Goal: Task Accomplishment & Management: Use online tool/utility

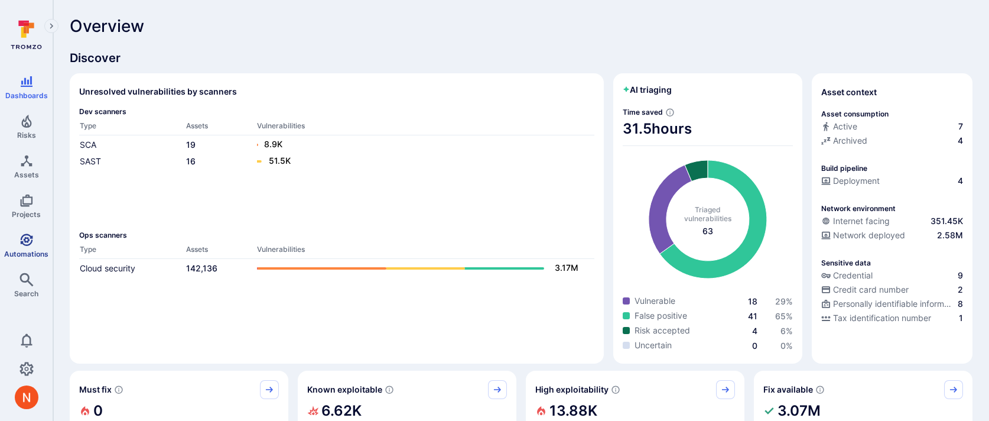
click at [17, 236] on link "Automations" at bounding box center [26, 245] width 53 height 35
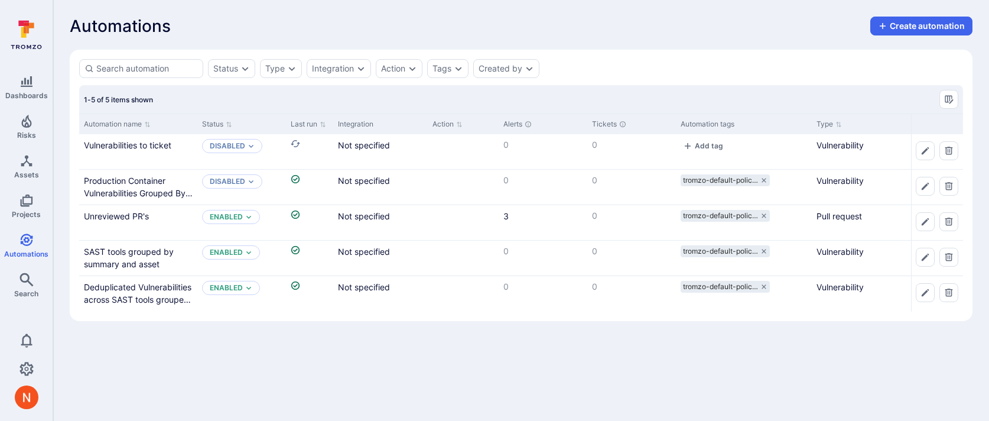
click at [554, 35] on div "Automations Create automation" at bounding box center [521, 26] width 903 height 19
click at [234, 214] on p "Enabled" at bounding box center [226, 216] width 33 height 9
click at [221, 262] on span "Disabled" at bounding box center [229, 263] width 35 height 9
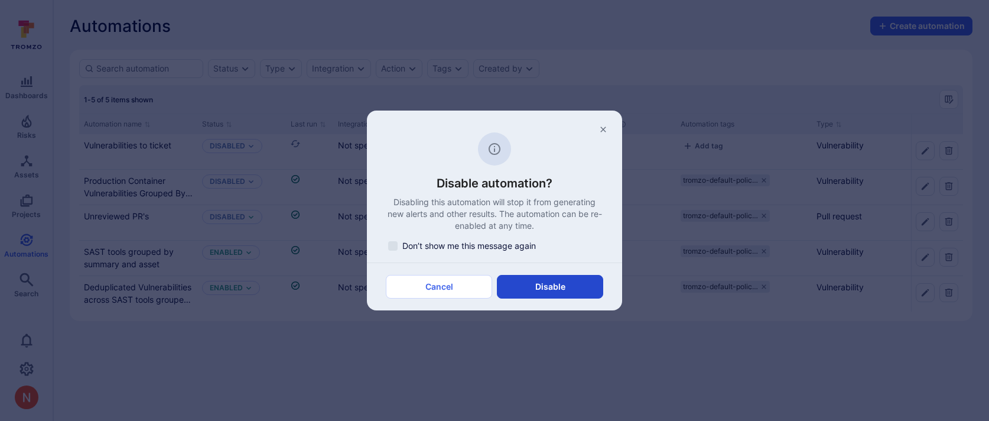
click at [539, 291] on button "Disable" at bounding box center [550, 287] width 106 height 24
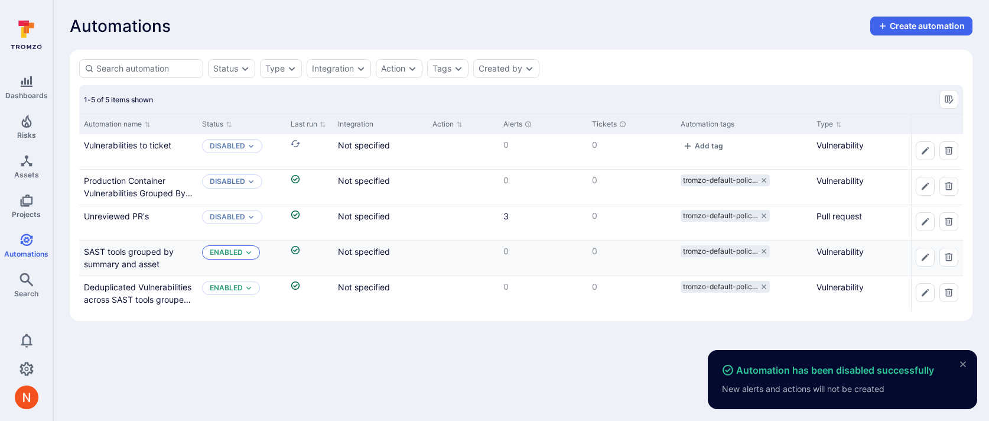
click at [247, 255] on icon "Expand dropdown" at bounding box center [248, 252] width 7 height 7
click at [271, 299] on div "Disabled" at bounding box center [260, 299] width 97 height 13
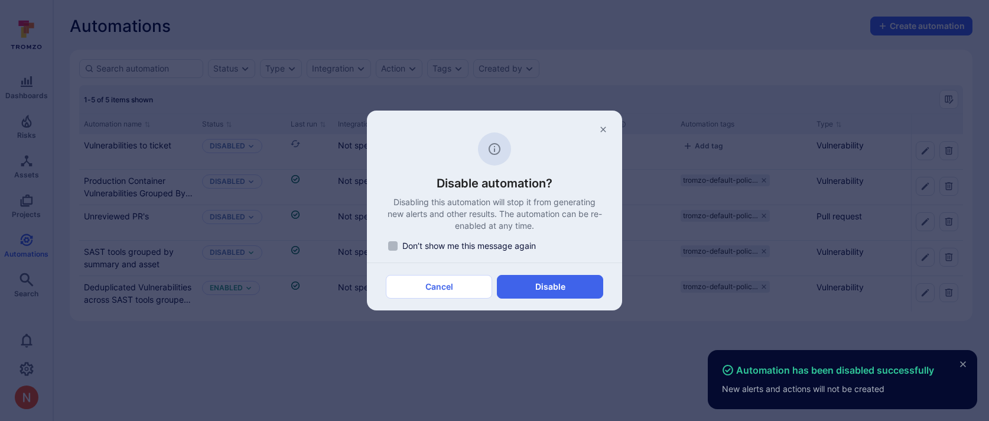
click at [470, 242] on span "Don’t show me this message again" at bounding box center [469, 246] width 134 height 12
click at [398, 242] on input "Don’t show me this message again" at bounding box center [392, 245] width 9 height 9
checkbox input "true"
click at [532, 286] on button "Disable" at bounding box center [550, 287] width 106 height 24
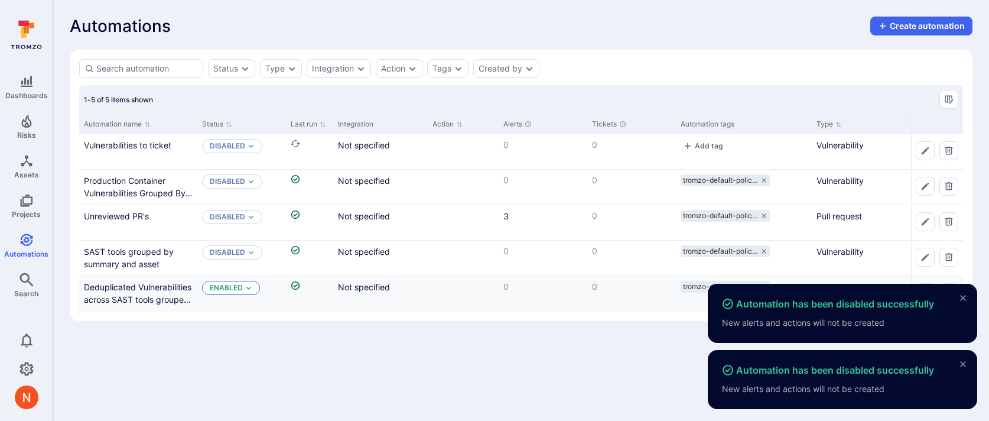
click at [240, 285] on p "Enabled" at bounding box center [226, 287] width 33 height 9
click at [243, 331] on span "Disabled" at bounding box center [229, 334] width 35 height 9
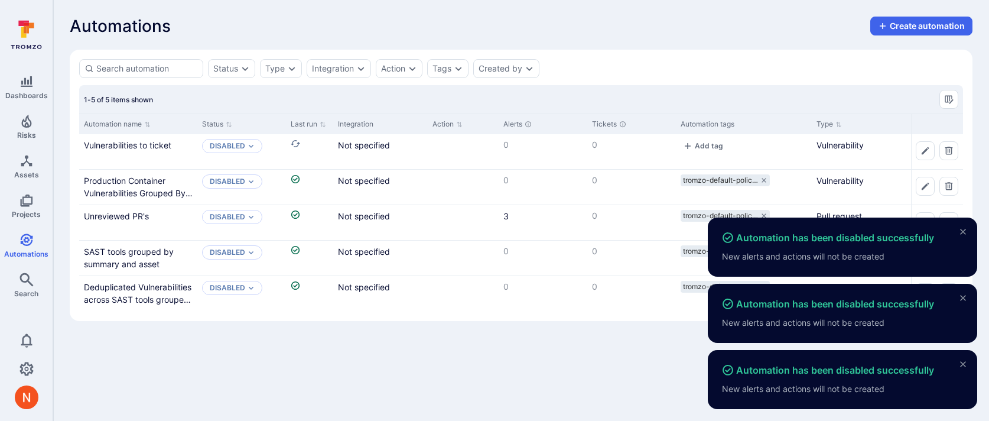
click at [960, 229] on icon "close" at bounding box center [963, 232] width 6 height 6
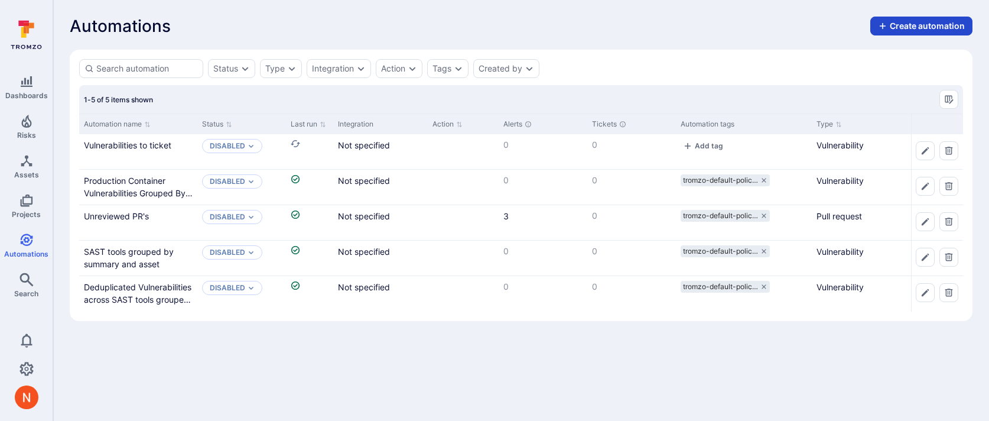
click at [910, 27] on button "Create automation" at bounding box center [921, 26] width 102 height 19
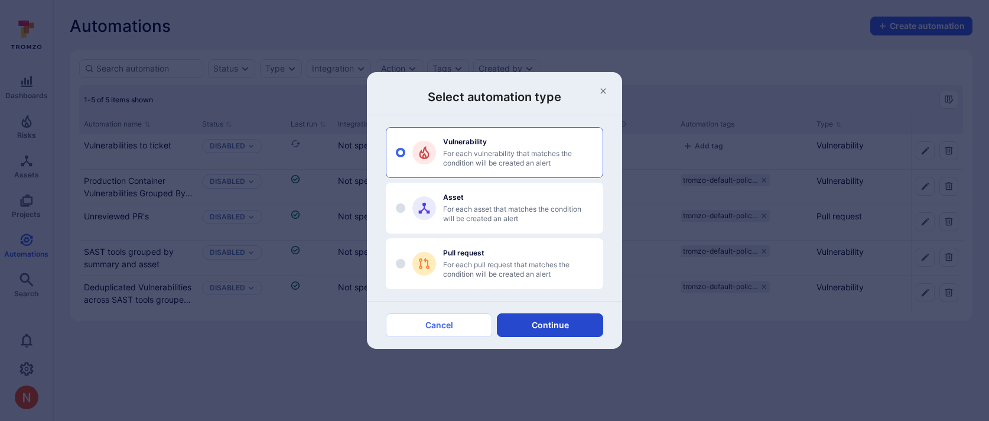
click at [538, 330] on button "Continue" at bounding box center [550, 325] width 106 height 24
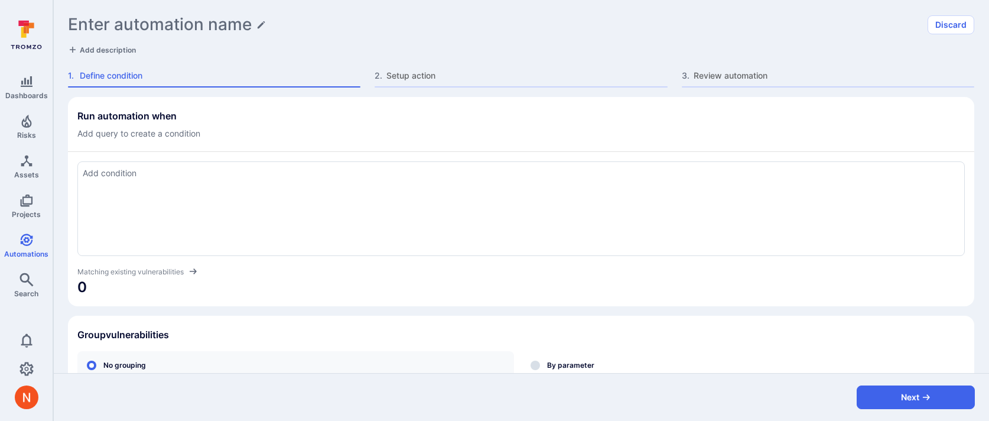
click at [481, 193] on div at bounding box center [520, 208] width 887 height 95
click at [235, 198] on div at bounding box center [520, 208] width 887 height 95
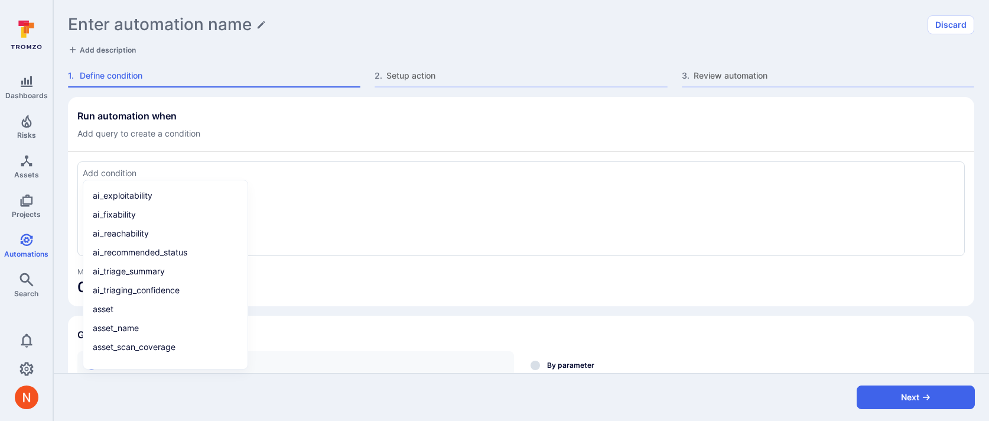
click at [223, 174] on textarea "Add condition" at bounding box center [521, 173] width 877 height 13
paste textarea "tool_name = "Wiz" and severity in ("critical", "high") and asset_name !~ "pipel…"
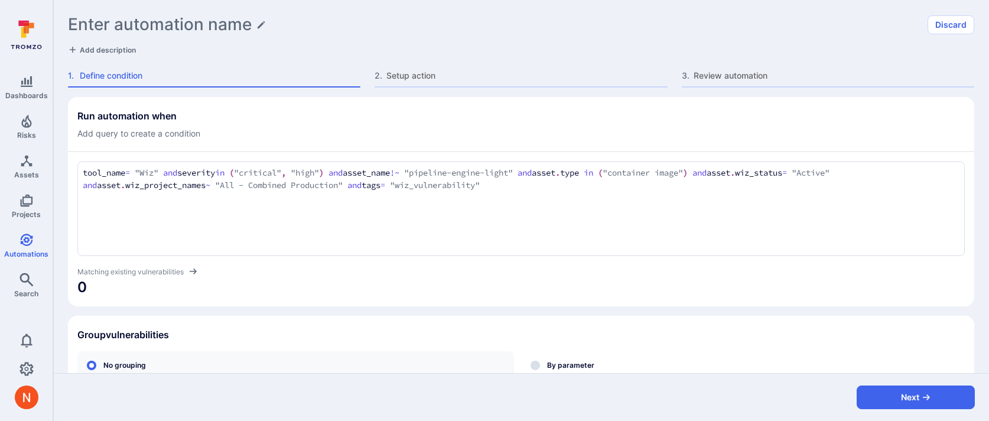
click at [274, 131] on div "Run automation when Add query to create a condition" at bounding box center [520, 125] width 887 height 30
drag, startPoint x: 350, startPoint y: 186, endPoint x: 767, endPoint y: 169, distance: 416.8
click at [767, 169] on textarea "tool_name = "Wiz" and severity in ("critical", "high") and asset_name !~ "pipel…" at bounding box center [521, 179] width 877 height 25
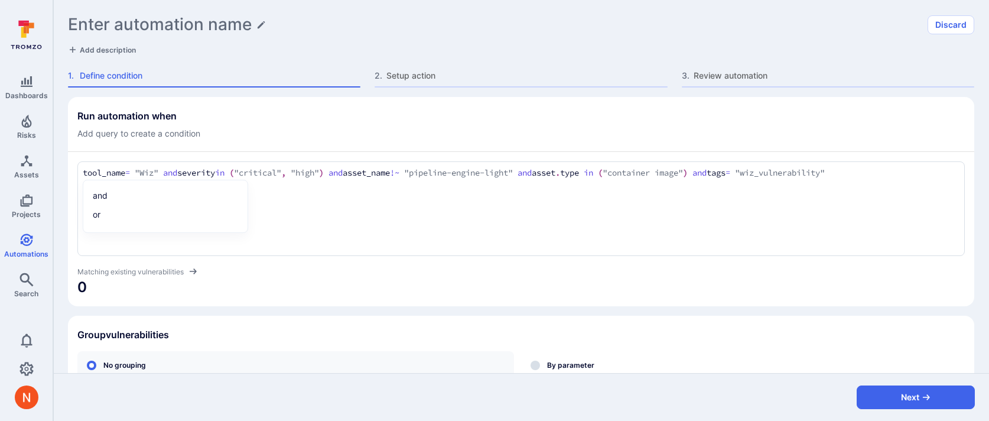
drag, startPoint x: 559, startPoint y: 171, endPoint x: 375, endPoint y: 174, distance: 184.3
click at [374, 174] on textarea "tool_name = "Wiz" and severity in ("critical", "high") and asset_name !~ "pipel…" at bounding box center [521, 173] width 877 height 13
type textarea "tool_name = "Wiz" and severity in ("critical", "high") and asset.type in ("cont…"
click at [478, 129] on div "Run automation when Add query to create a condition" at bounding box center [520, 125] width 887 height 30
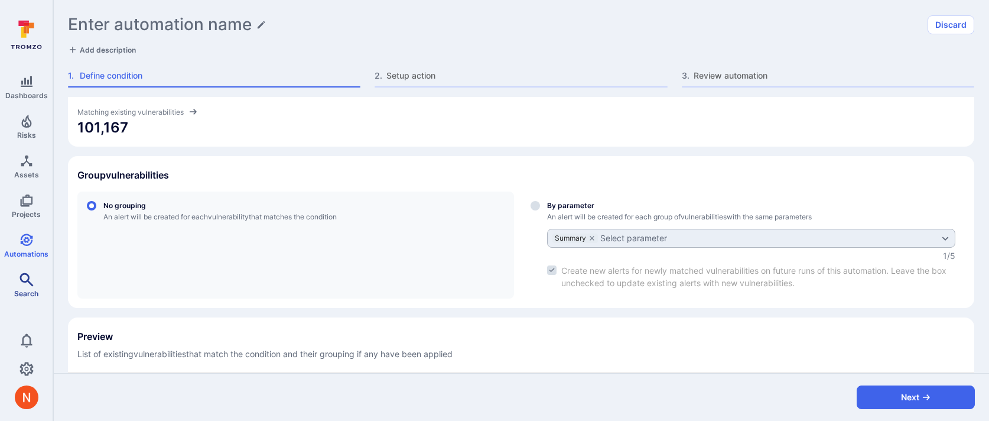
scroll to position [240, 0]
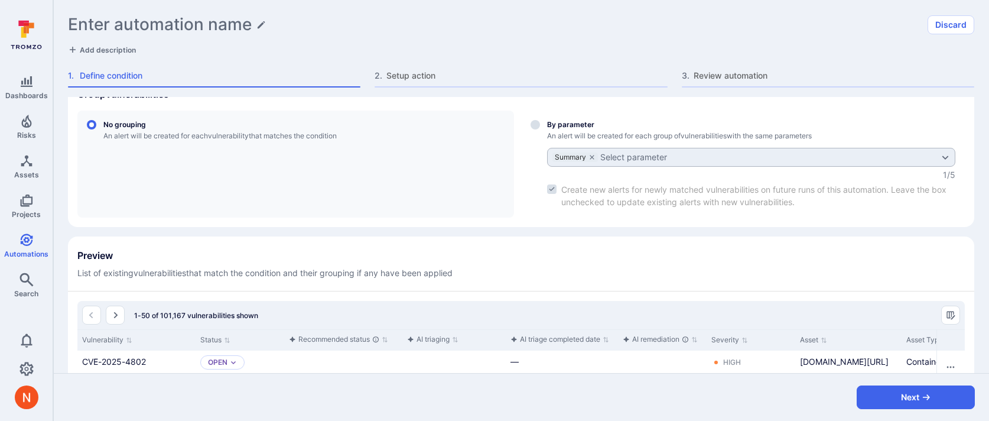
click at [567, 129] on div "Select group by parameter" at bounding box center [751, 164] width 408 height 88
click at [540, 129] on input "By parameter An alert will be created for each group of vulnerabilities with th…" at bounding box center [534, 124] width 9 height 9
radio input "true"
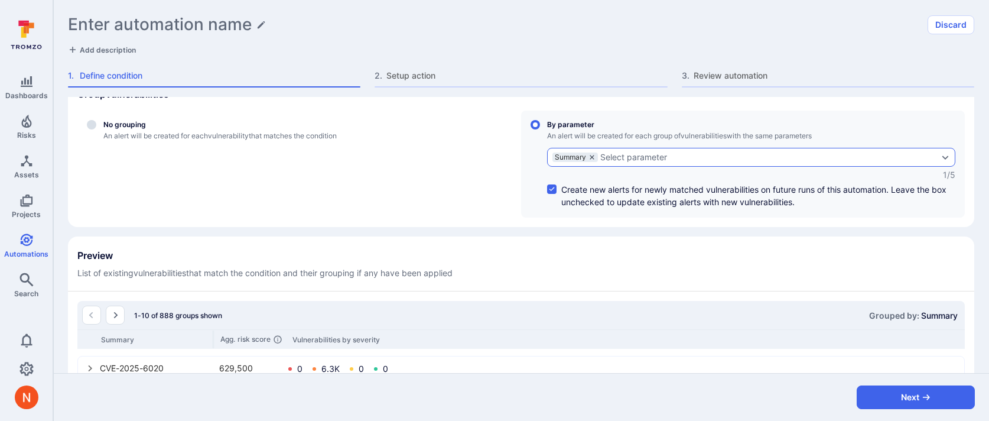
click at [593, 154] on icon "grouping parameters" at bounding box center [591, 157] width 7 height 7
click at [540, 129] on input "By parameter An alert will be created for each group of vulnerabilities with th…" at bounding box center [534, 124] width 9 height 9
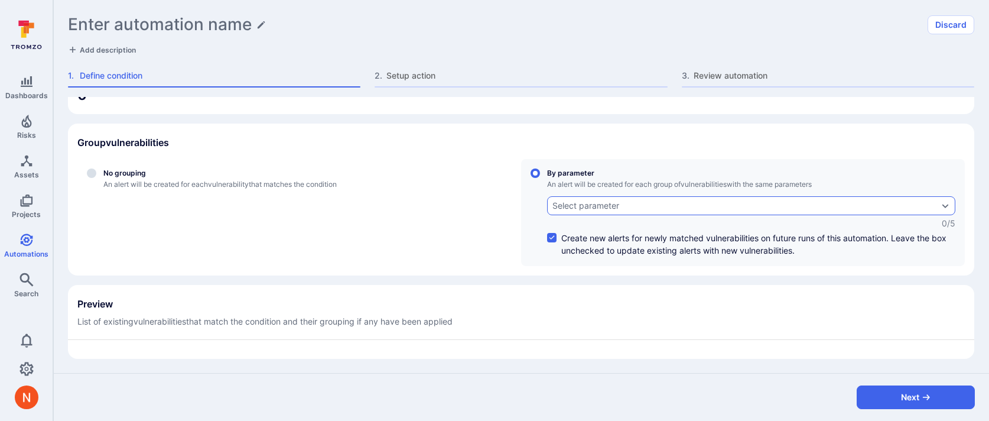
click at [578, 194] on div "By parameter An alert will be created for each group of vulnerabilities with th…" at bounding box center [751, 212] width 408 height 88
click at [540, 178] on input "By parameter An alert will be created for each group of vulnerabilities with th…" at bounding box center [534, 172] width 9 height 9
click at [578, 210] on div "Select parameter" at bounding box center [751, 205] width 408 height 19
click at [540, 178] on input "By parameter An alert will be created for each group of vulnerabilities with th…" at bounding box center [534, 172] width 9 height 9
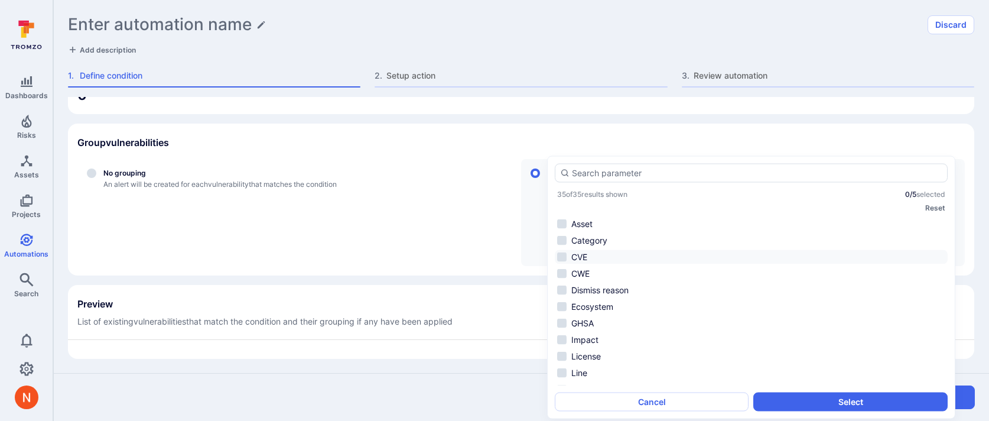
click at [578, 256] on li "CVE" at bounding box center [751, 257] width 393 height 14
click at [833, 396] on button "Select" at bounding box center [850, 401] width 194 height 19
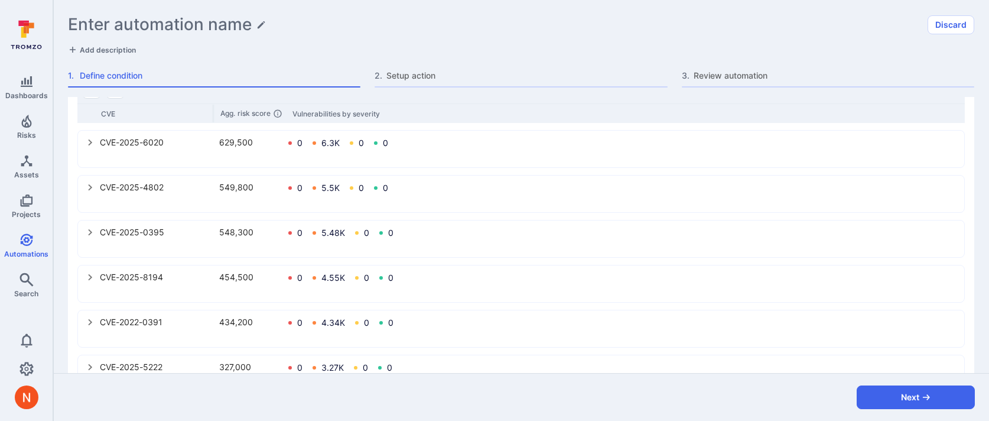
scroll to position [469, 0]
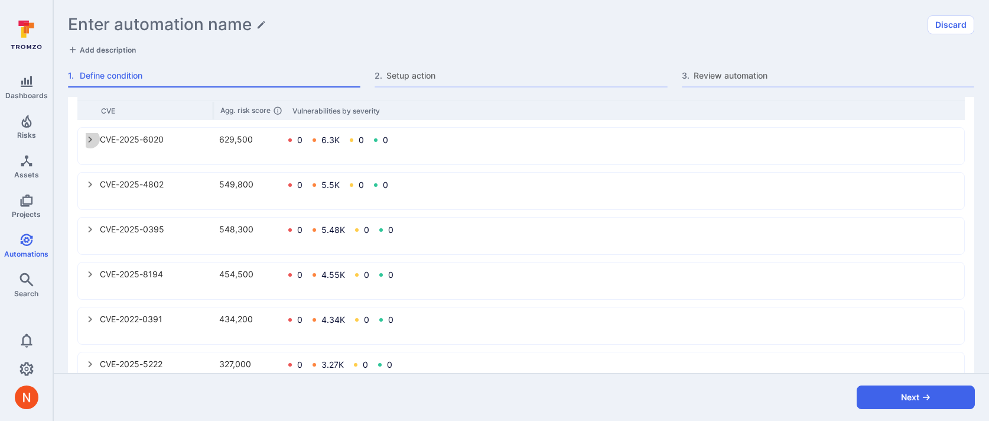
click at [93, 139] on icon "select group" at bounding box center [90, 139] width 9 height 9
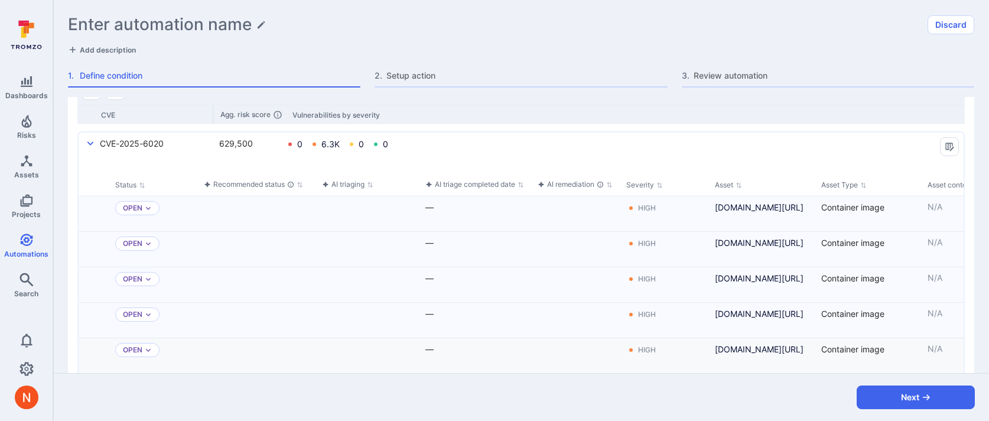
scroll to position [455, 0]
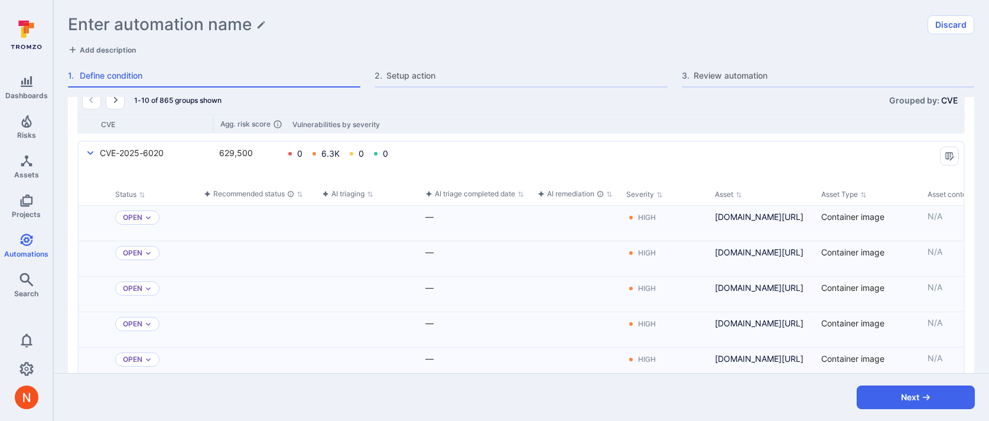
click at [90, 148] on icon "select group" at bounding box center [90, 152] width 9 height 9
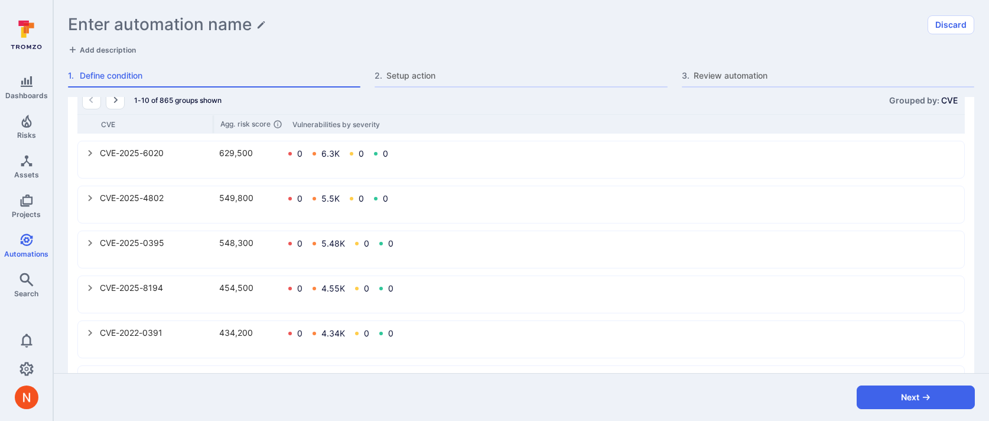
scroll to position [0, 0]
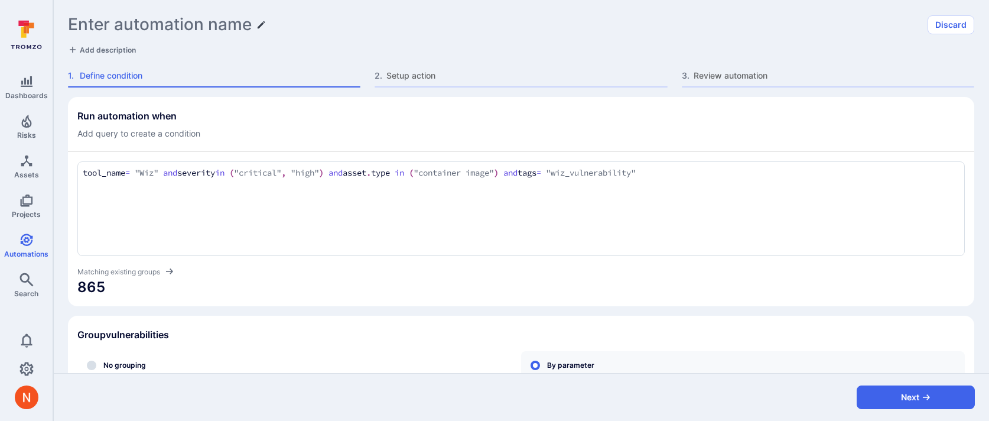
click at [258, 27] on icon "Edit title" at bounding box center [261, 24] width 7 height 7
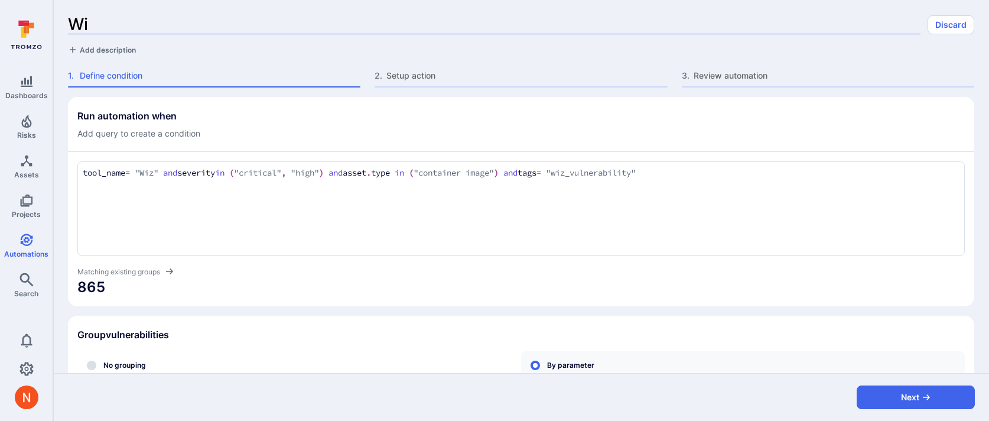
type input "Wiz"
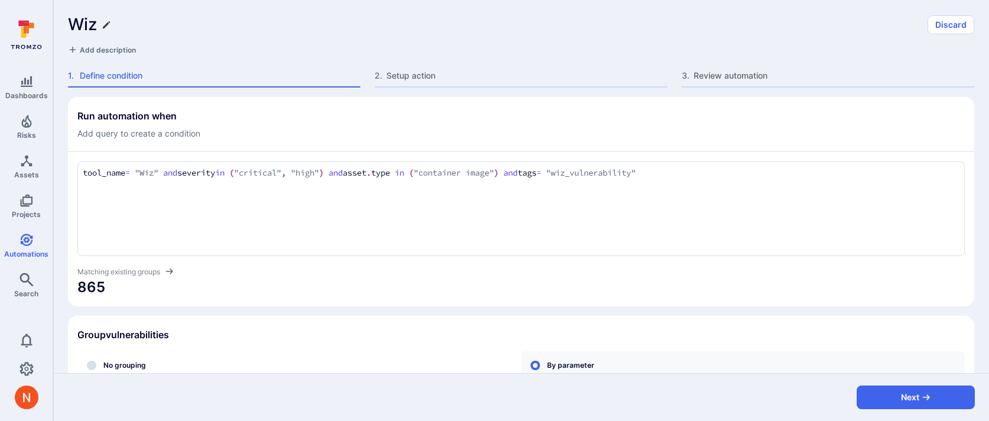
click at [105, 21] on icon "Edit title" at bounding box center [106, 24] width 9 height 9
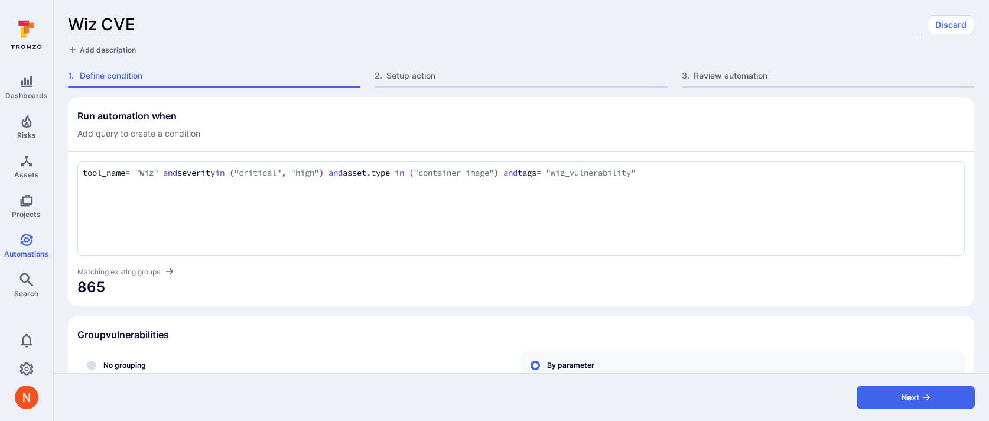
type input "Wiz CVEs"
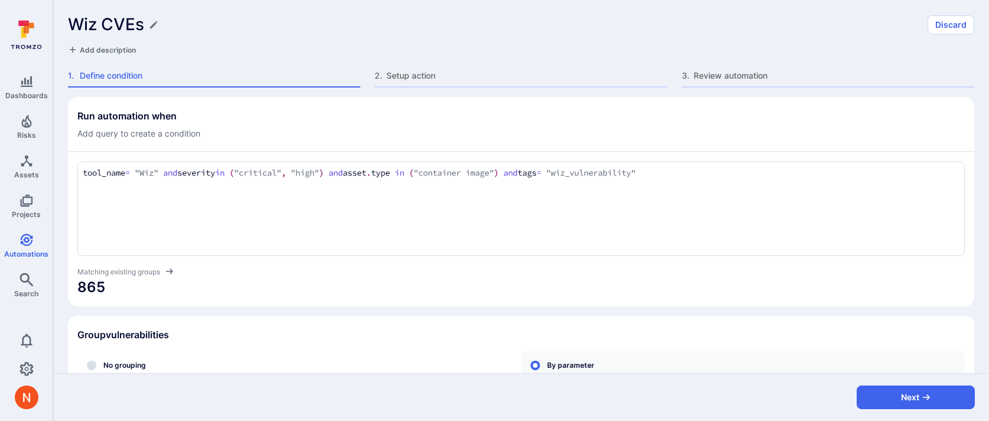
click at [102, 24] on h1 "Wiz CVEs" at bounding box center [106, 24] width 76 height 19
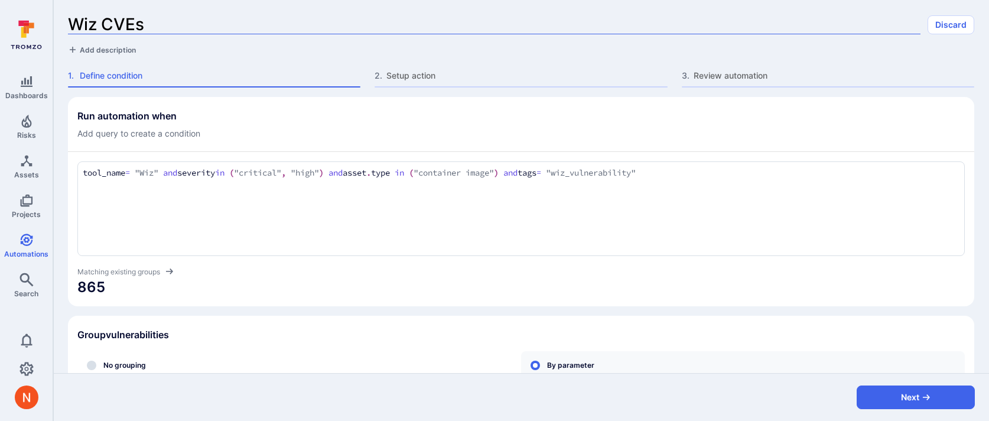
click at [102, 24] on input "Wiz CVEs" at bounding box center [494, 24] width 852 height 19
type input "Wiz Critical/High CVEs"
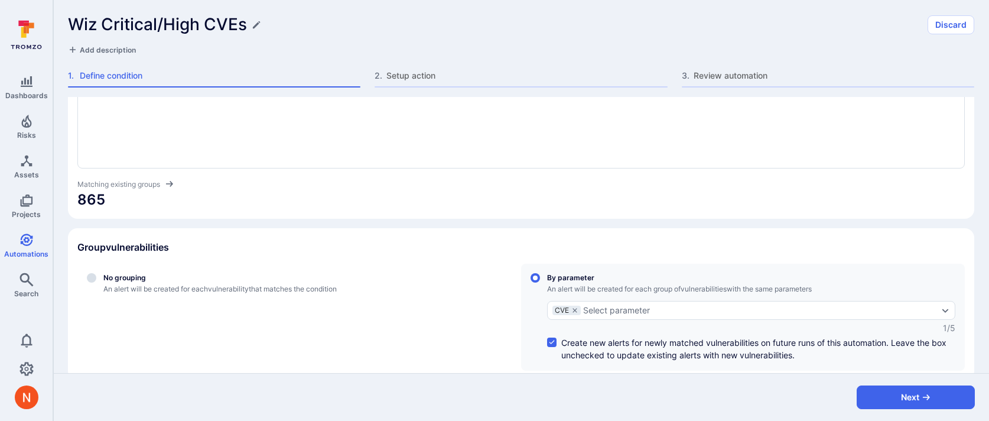
scroll to position [214, 0]
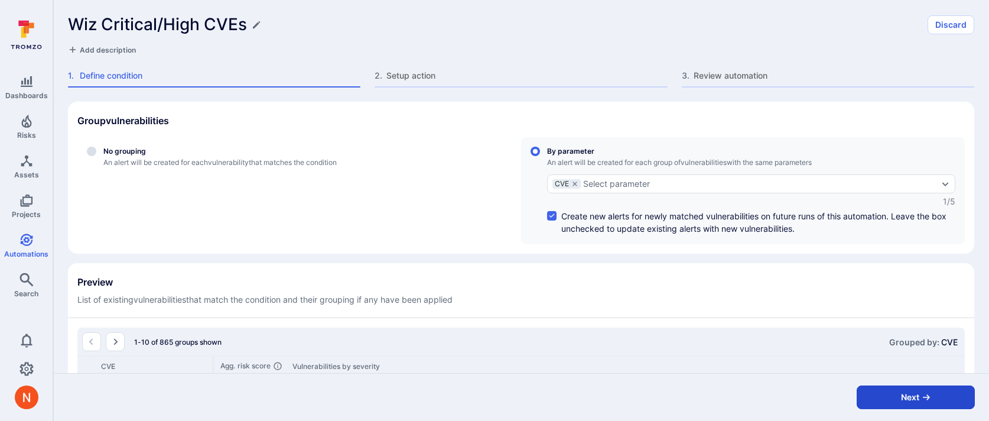
click at [879, 390] on button "Next" at bounding box center [916, 397] width 118 height 24
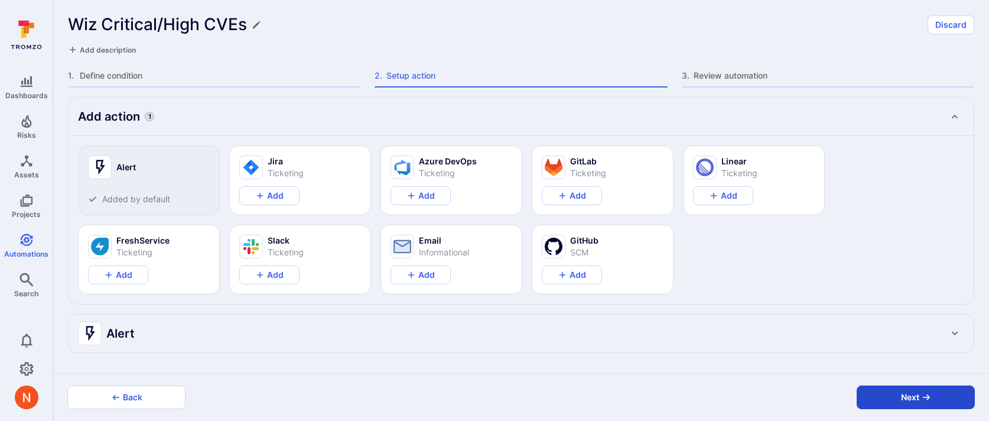
scroll to position [0, 0]
type textarea "x"
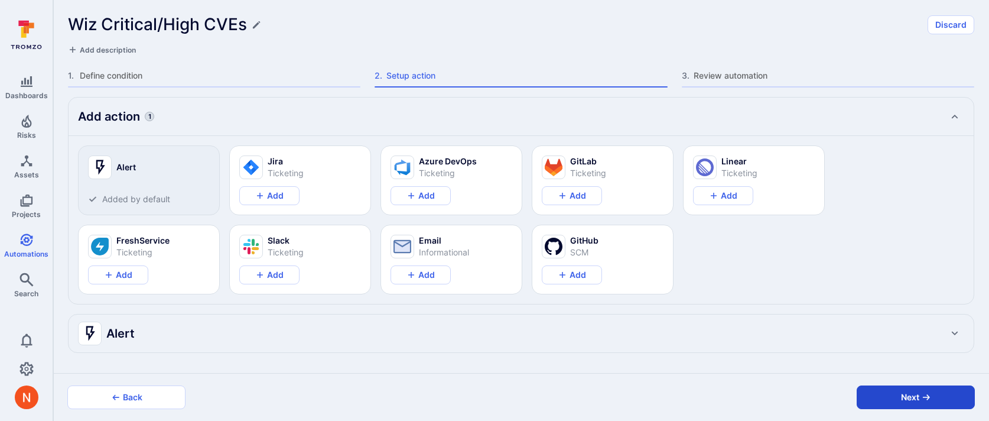
click at [858, 393] on button "Next" at bounding box center [916, 397] width 118 height 24
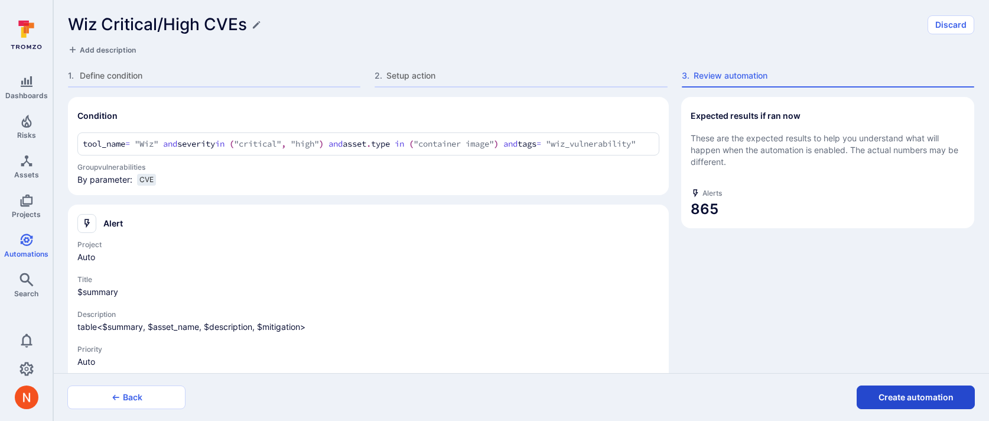
click at [886, 395] on button "Create automation" at bounding box center [916, 397] width 118 height 24
click at [821, 297] on div "Expected results if ran now These are the expected results to help you understa…" at bounding box center [826, 272] width 296 height 350
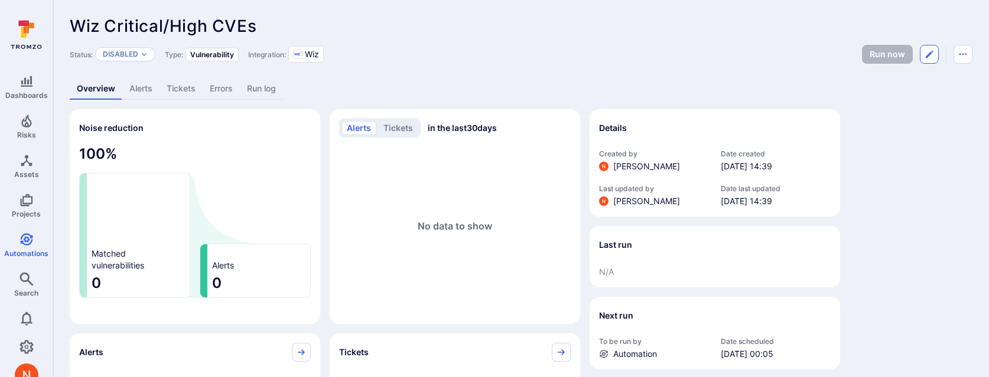
click at [930, 59] on button "Edit automation" at bounding box center [929, 54] width 19 height 19
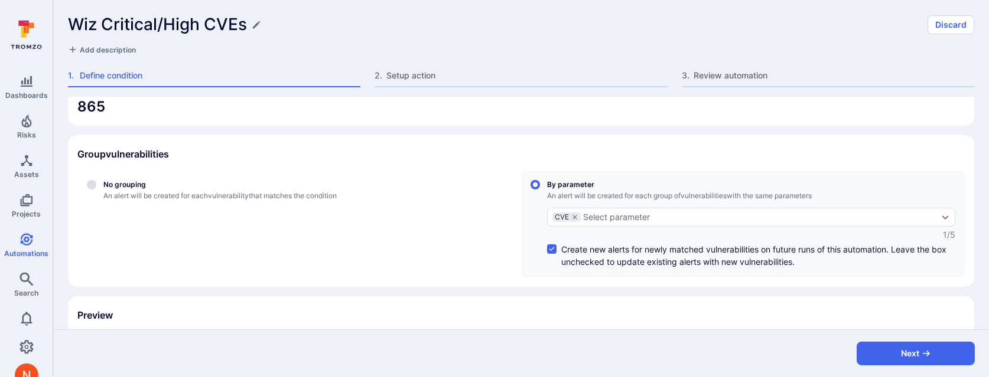
scroll to position [220, 0]
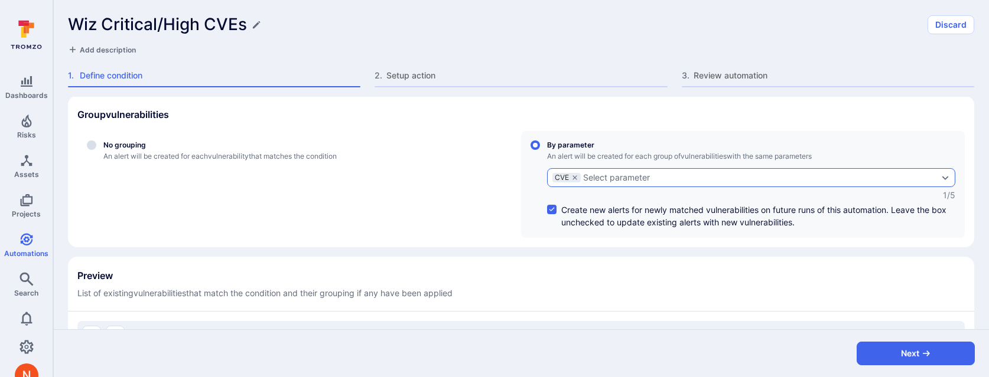
click at [637, 177] on div "Select parameter" at bounding box center [616, 177] width 67 height 9
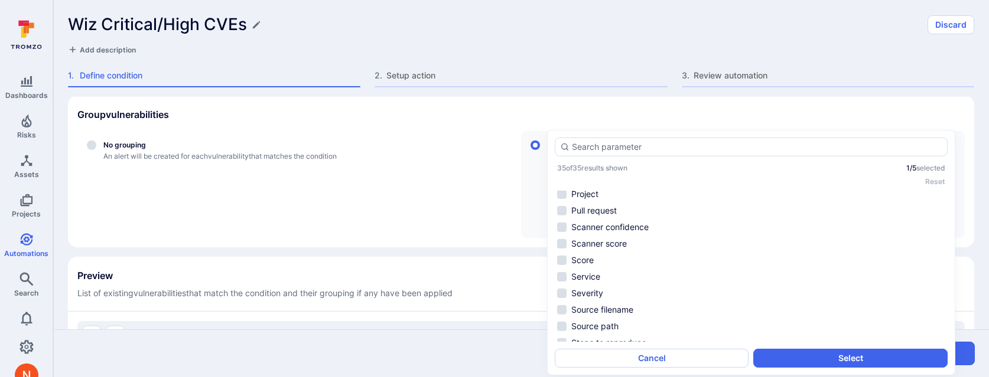
scroll to position [263, 0]
click at [600, 201] on li "Project" at bounding box center [751, 200] width 393 height 14
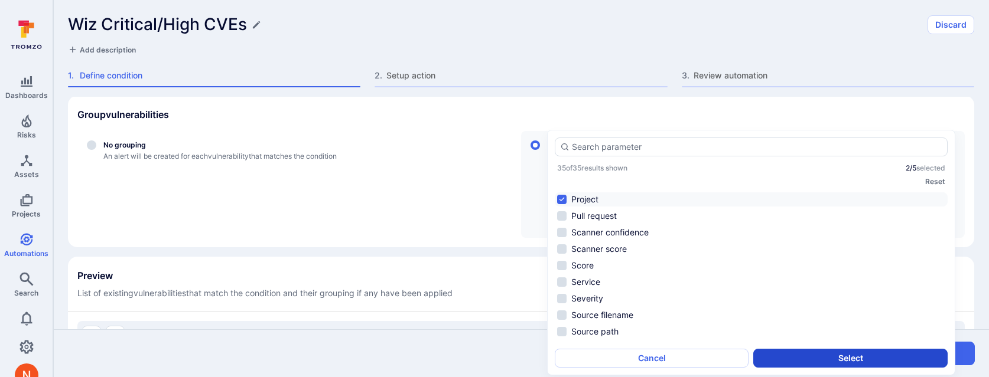
click at [827, 360] on button "Select" at bounding box center [850, 358] width 194 height 19
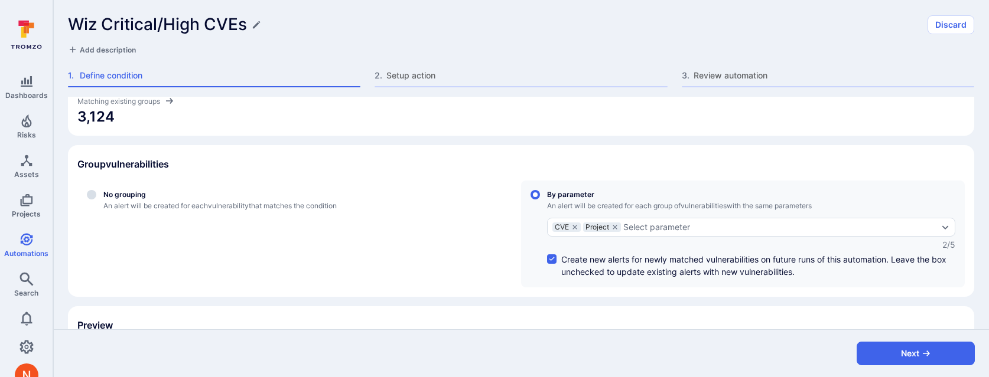
scroll to position [0, 0]
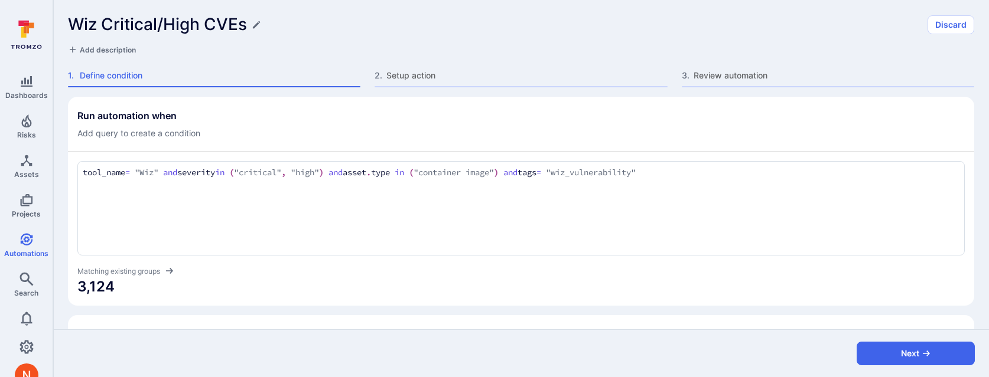
click at [818, 175] on textarea "tool_name = "Wiz" and severity in ("critical", "high") and asset.type in ("cont…" at bounding box center [521, 173] width 877 height 13
type textarea "tool_name = "Wiz" and severity in ("critical", "high") and asset.type in ("cont…"
click at [761, 311] on div "Run automation when Add query to create a condition tool_name = "Wiz" and sever…" at bounding box center [521, 324] width 906 height 454
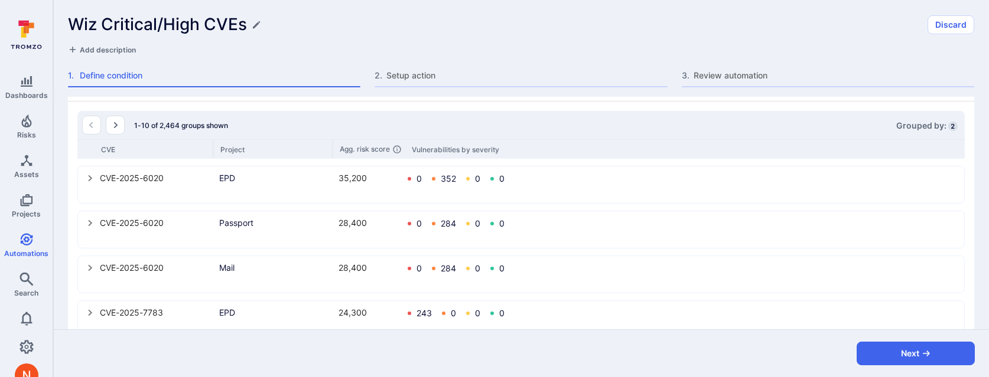
scroll to position [432, 0]
click at [90, 176] on icon "select group" at bounding box center [91, 176] width 4 height 6
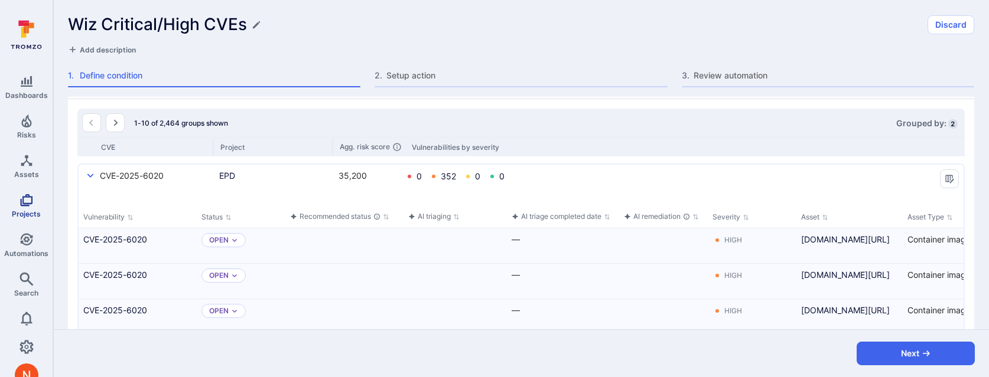
click at [28, 193] on icon "Projects" at bounding box center [26, 200] width 14 height 14
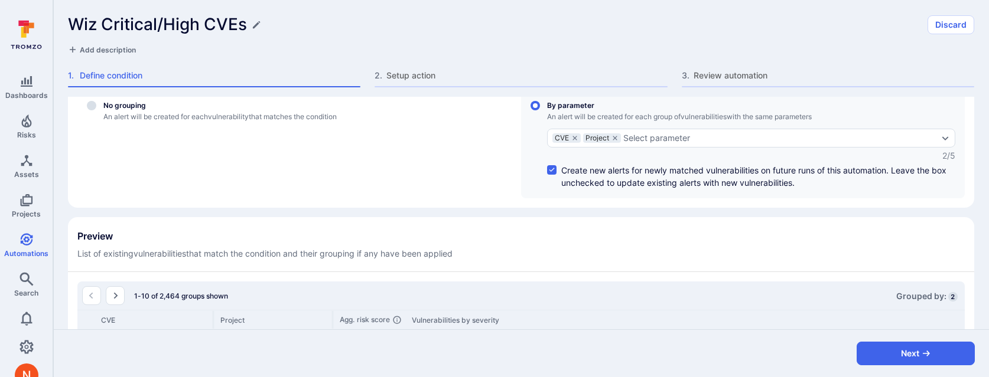
scroll to position [0, 0]
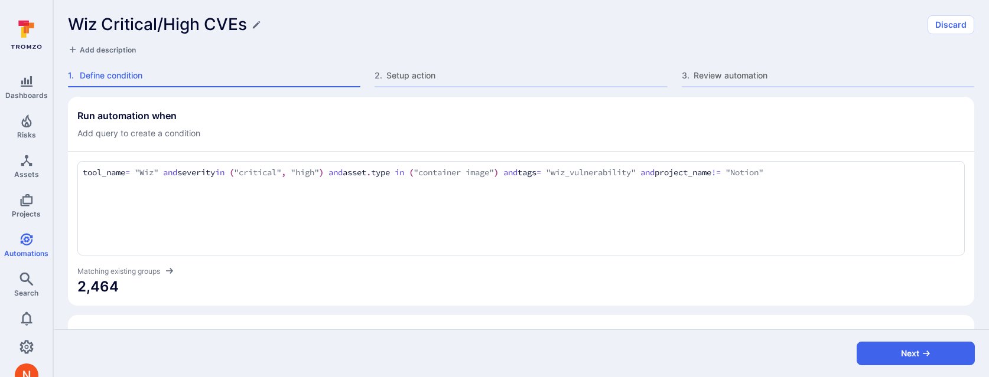
click at [163, 170] on textarea "tool_name = "Wiz" and severity in ("critical", "high") and asset.type in ("cont…" at bounding box center [521, 173] width 877 height 13
drag, startPoint x: 166, startPoint y: 170, endPoint x: 93, endPoint y: 175, distance: 73.4
click at [93, 175] on textarea "tool_name = "Wiz" and severity in ("critical", "high") and asset.type in ("cont…" at bounding box center [521, 173] width 877 height 13
drag, startPoint x: 696, startPoint y: 176, endPoint x: 908, endPoint y: 172, distance: 212.1
click at [908, 172] on textarea "tool_name = "Wiz" and severity in ("critical", "high") and asset.type in ("cont…" at bounding box center [521, 173] width 877 height 13
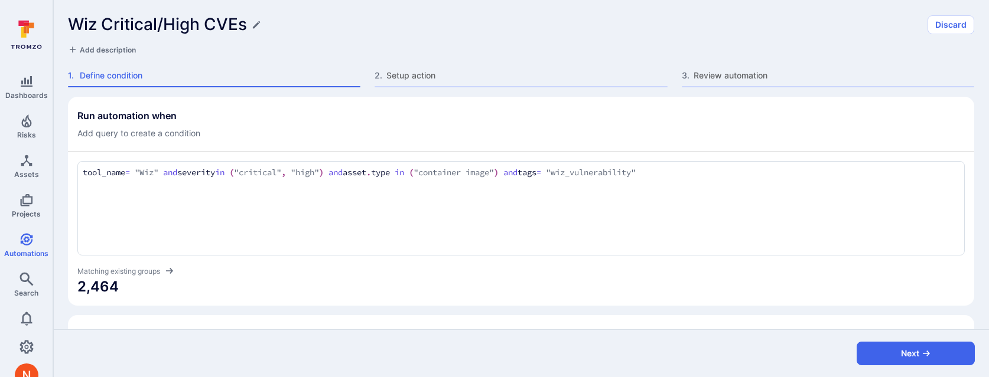
click at [769, 294] on span "2,464" at bounding box center [520, 287] width 887 height 19
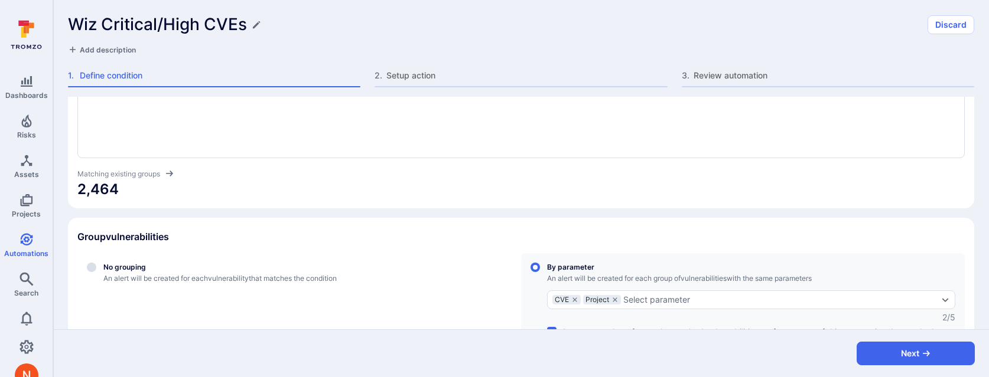
scroll to position [113, 0]
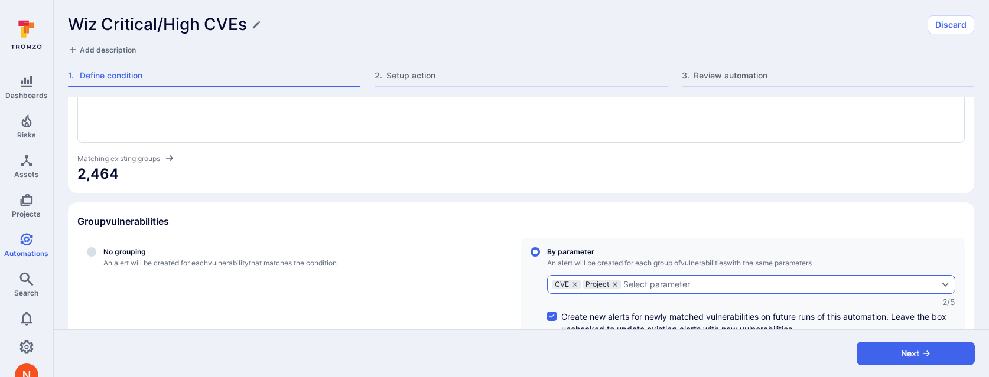
click at [616, 284] on icon "grouping parameters" at bounding box center [614, 284] width 7 height 7
click at [540, 257] on input "By parameter An alert will be created for each group of vulnerabilities with th…" at bounding box center [534, 252] width 9 height 9
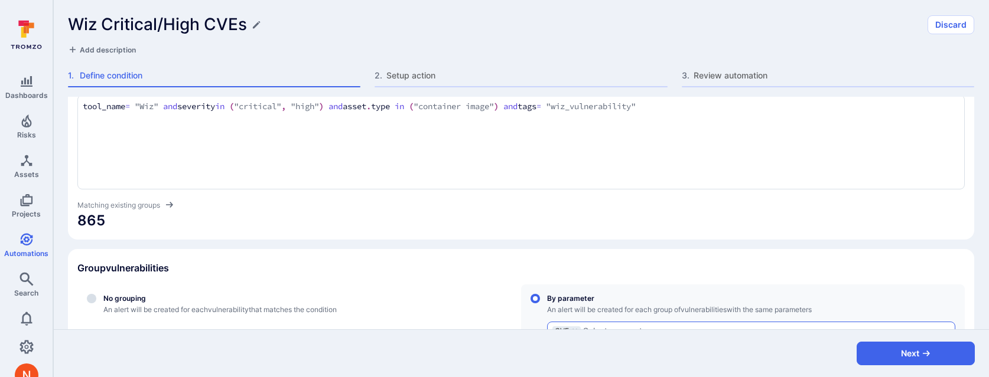
scroll to position [0, 0]
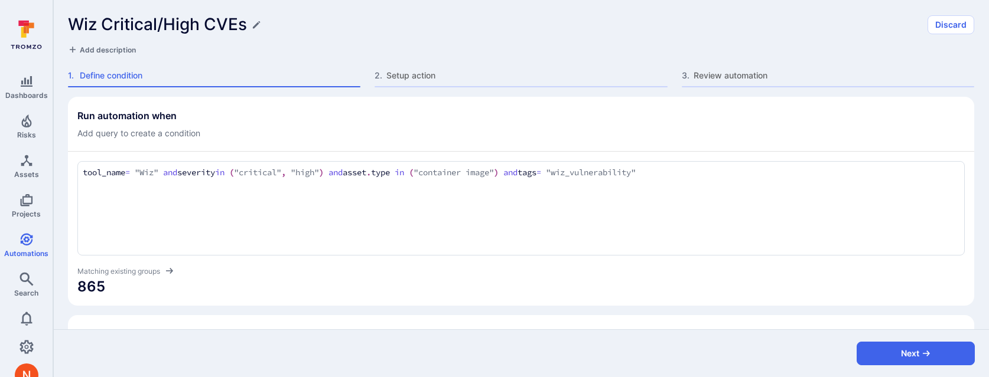
drag, startPoint x: 171, startPoint y: 170, endPoint x: 56, endPoint y: 168, distance: 115.2
click at [55, 168] on div "Run automation when Add query to create a condition tool_name = "Wiz" and sever…" at bounding box center [521, 213] width 936 height 233
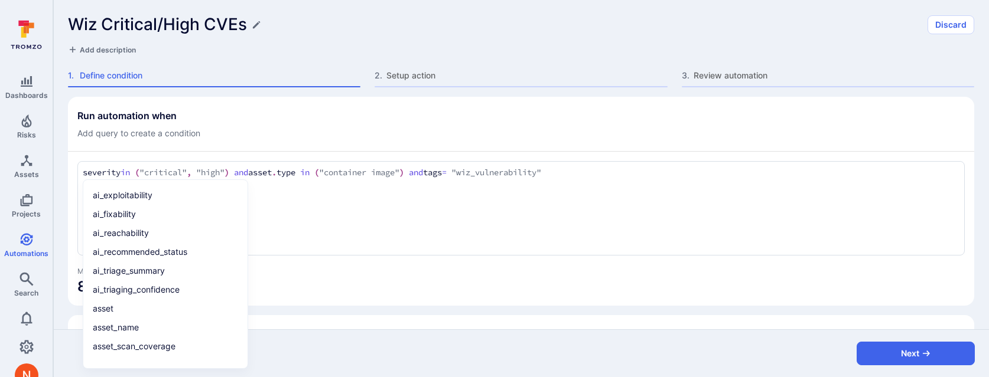
drag, startPoint x: 456, startPoint y: 171, endPoint x: 750, endPoint y: 160, distance: 293.8
click at [751, 161] on div "severity in ("critical", "high") and asset.type in ("container image") and tags…" at bounding box center [520, 208] width 887 height 95
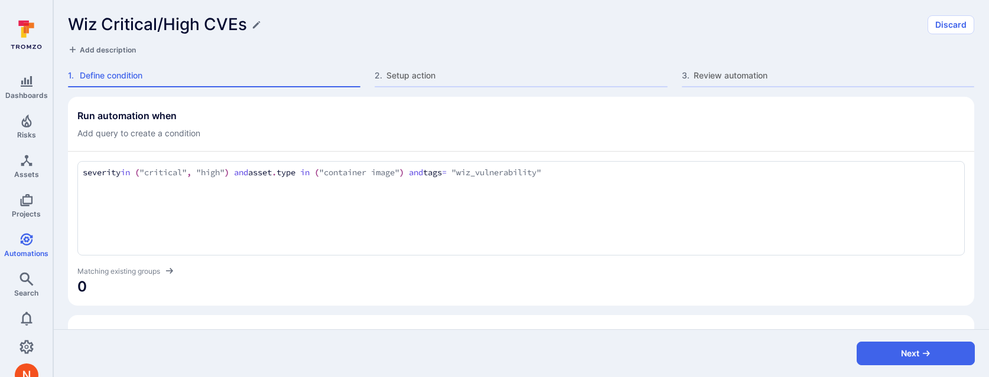
click at [708, 174] on textarea "severity in ("critical", "high") and asset.type in ("container image") and tags…" at bounding box center [521, 173] width 877 height 13
drag, startPoint x: 455, startPoint y: 173, endPoint x: 651, endPoint y: 172, distance: 195.5
click at [651, 172] on textarea "severity in ("critical", "high") and asset.type in ("container image") and tags…" at bounding box center [521, 173] width 877 height 13
click at [635, 282] on span "0" at bounding box center [520, 287] width 887 height 19
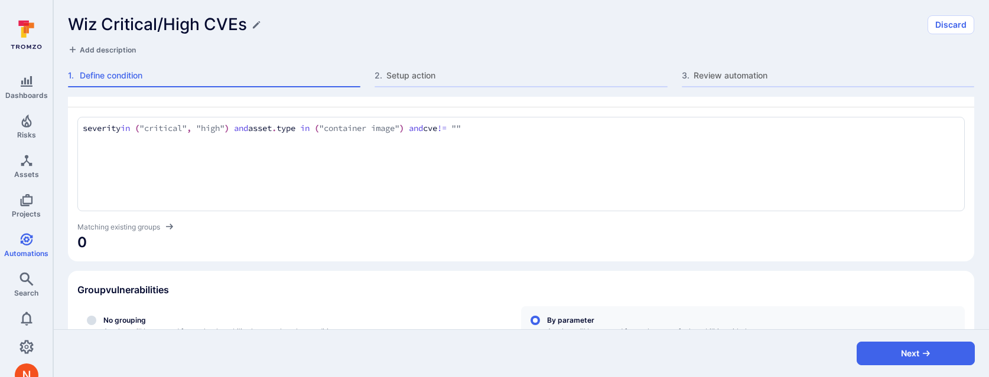
scroll to position [45, 0]
drag, startPoint x: 265, startPoint y: 129, endPoint x: 429, endPoint y: 128, distance: 164.8
click at [429, 128] on textarea "severity in ("critical", "high") and asset.type in ("container image") and cve …" at bounding box center [521, 127] width 877 height 13
type textarea "severity in ("critical", "high") and cve != """
click at [419, 212] on div "severity in ("critical", "high") and cve != "" severity in ( "critical" , "high…" at bounding box center [520, 178] width 887 height 145
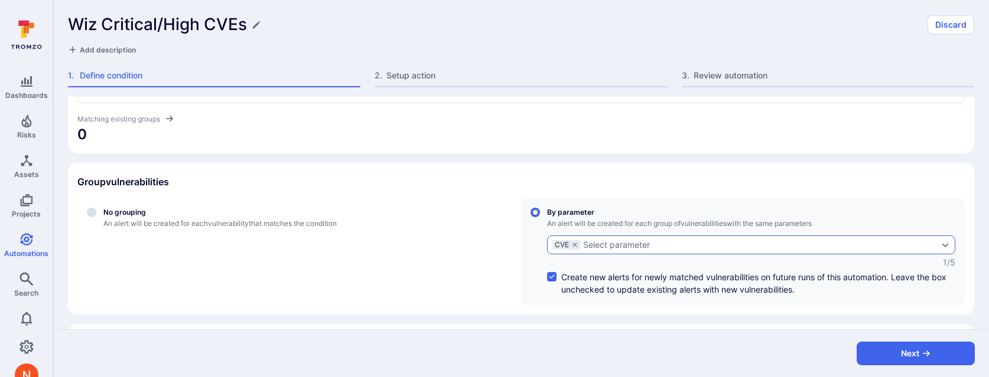
scroll to position [0, 0]
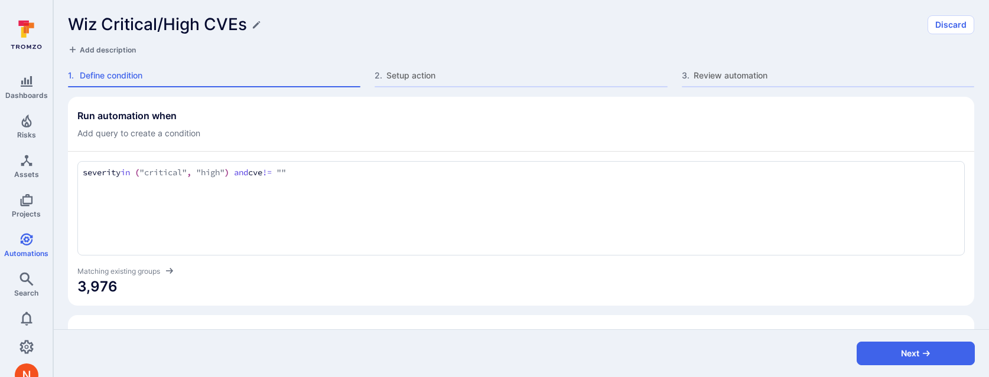
click at [103, 22] on h1 "Wiz Critical/High CVEs" at bounding box center [157, 24] width 179 height 19
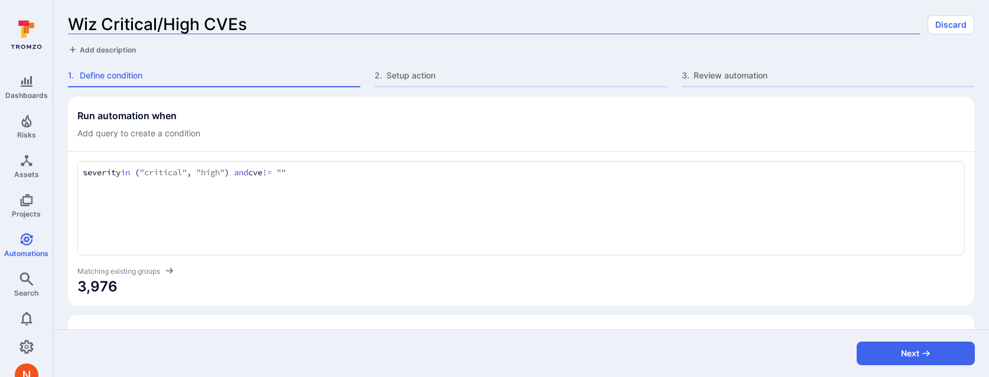
click at [103, 24] on input "Wiz Critical/High CVEs" at bounding box center [494, 24] width 852 height 19
type input "Critical/High CVEs"
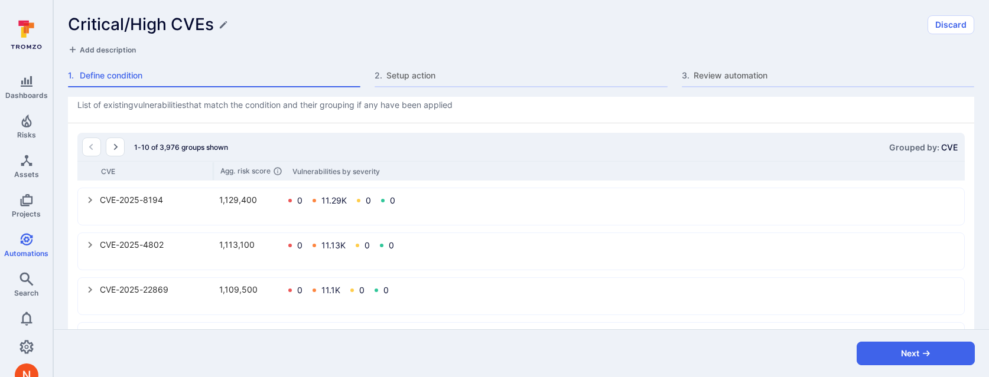
scroll to position [418, 0]
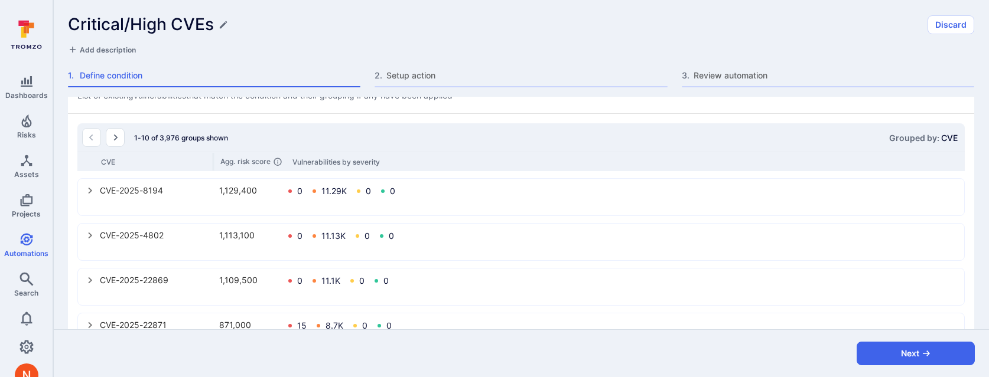
drag, startPoint x: 885, startPoint y: 354, endPoint x: 451, endPoint y: 238, distance: 449.9
click at [454, 239] on form "Critical/High CVEs Discard Add description 1 . Define condition 2 . Setup actio…" at bounding box center [521, 188] width 936 height 377
click at [92, 191] on icon "select group" at bounding box center [90, 190] width 9 height 9
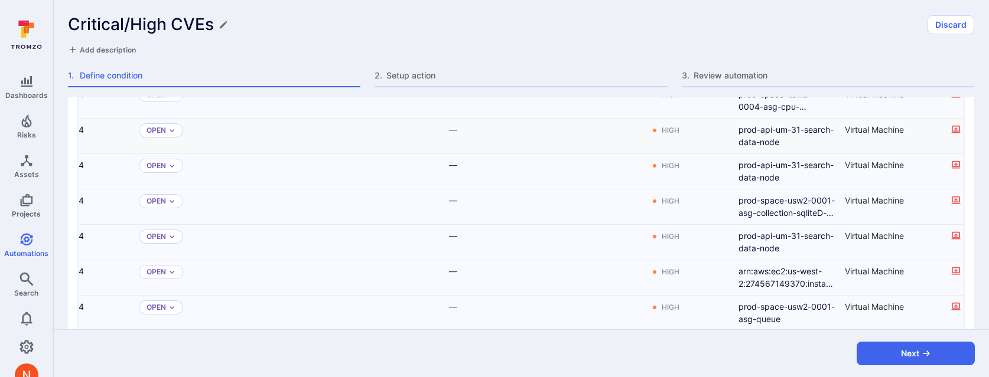
scroll to position [0, 0]
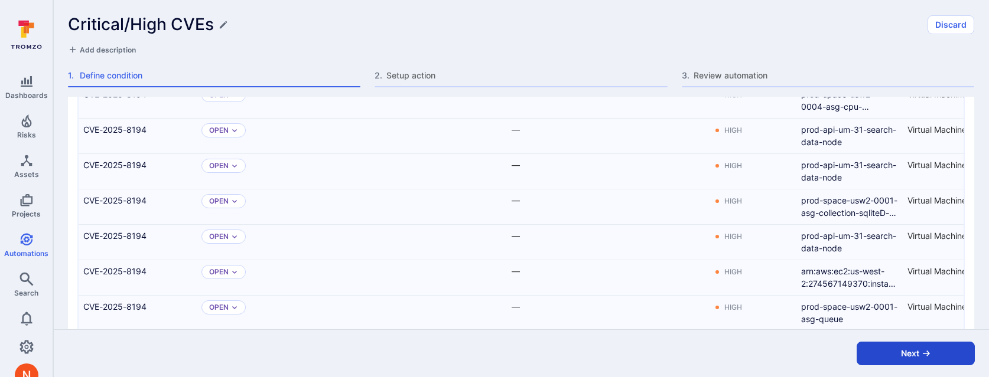
click at [893, 349] on button "Next" at bounding box center [916, 354] width 118 height 24
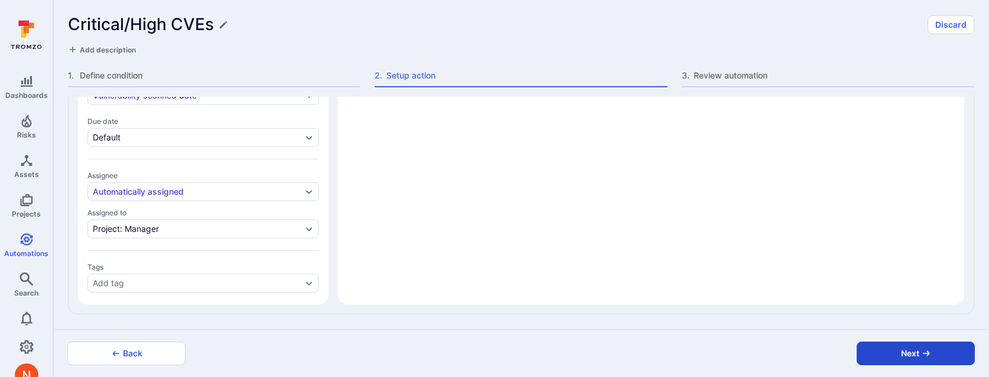
scroll to position [541, 0]
type textarea "x"
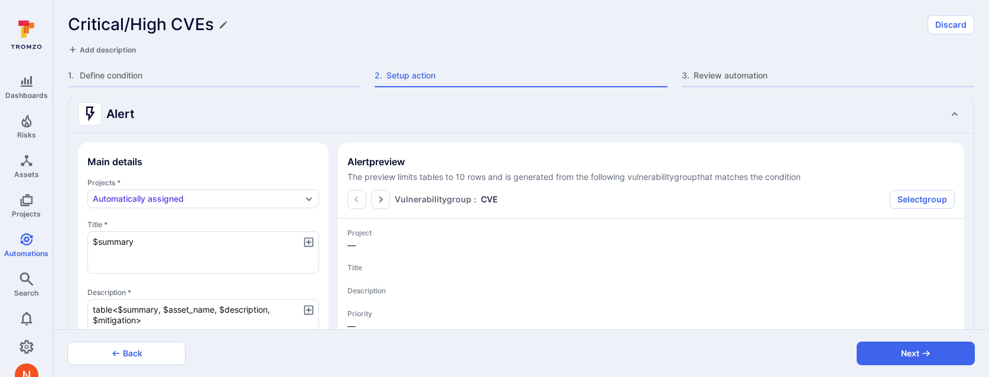
scroll to position [37, 0]
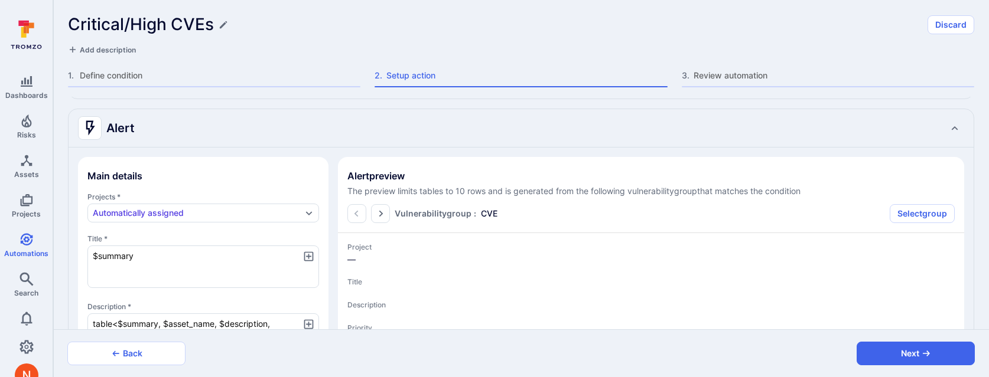
drag, startPoint x: 894, startPoint y: 360, endPoint x: 176, endPoint y: 53, distance: 780.7
click at [176, 53] on form "Critical/High CVEs Discard Add description 1 . Define condition 2 . Setup actio…" at bounding box center [521, 188] width 936 height 377
type textarea "x"
click at [219, 21] on icon "Edit title" at bounding box center [223, 24] width 9 height 9
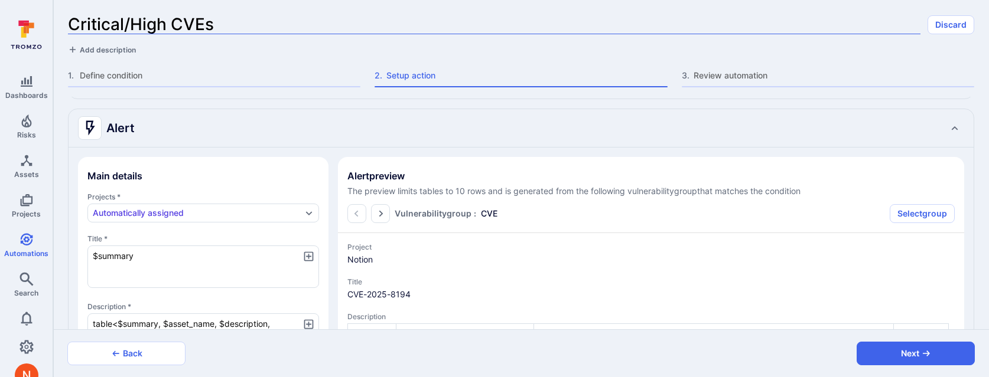
type textarea "x"
type input "Critical/High CVEs"
type textarea "x"
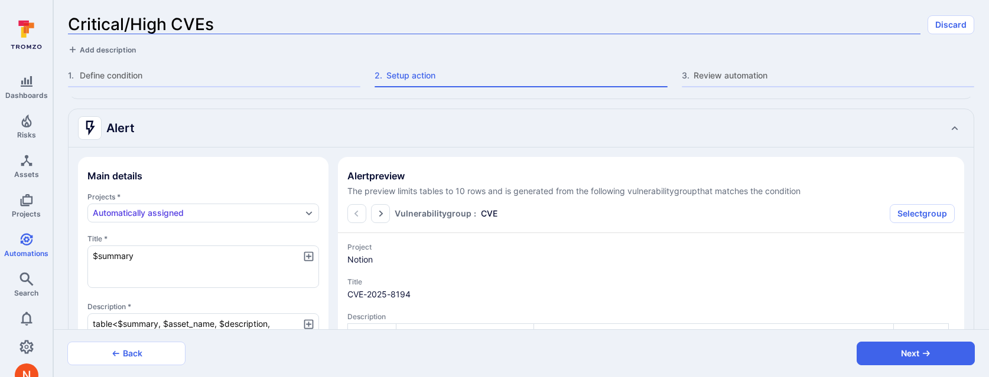
type input "Critical/High CVEs D"
type textarea "x"
type input "Critical/High CVEs De"
type textarea "x"
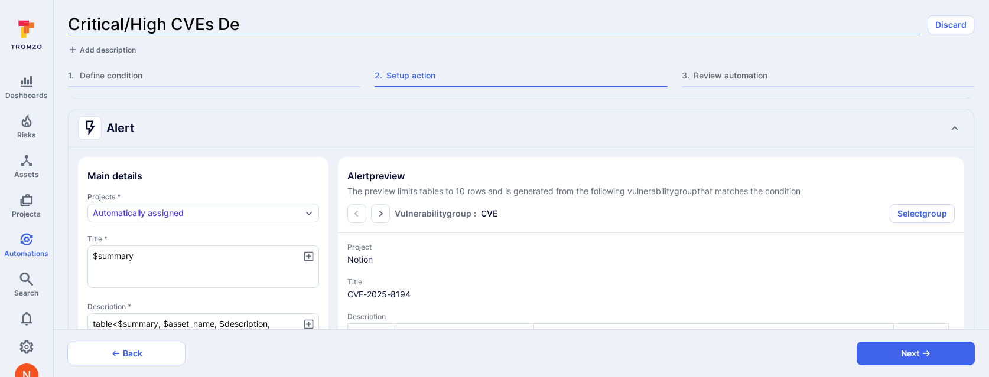
type textarea "x"
type input "Critical/High CVEs DeD"
type textarea "x"
type input "Critical/High CVEs DeDu"
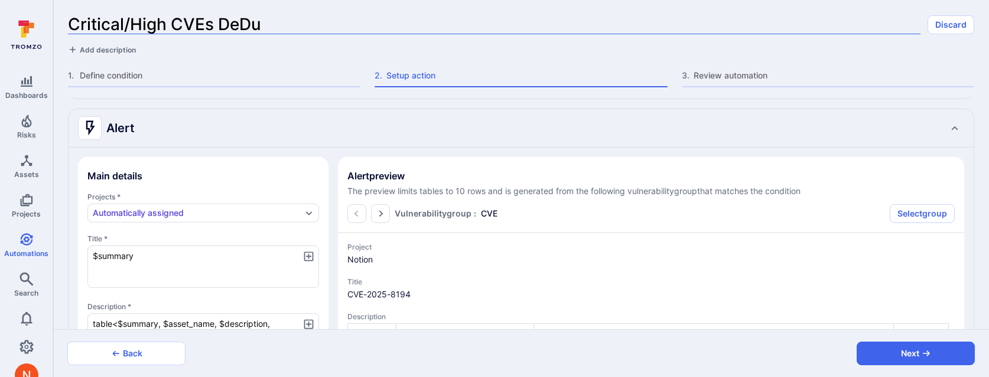
type textarea "x"
type input "Critical/High CVEs DeD"
type textarea "x"
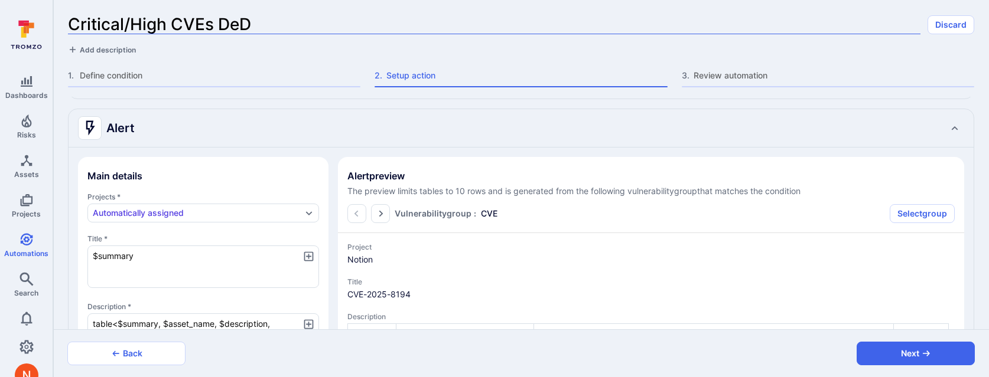
type input "Critical/High CVEs De"
type textarea "x"
type input "Critical/High CVEs Ded"
type textarea "x"
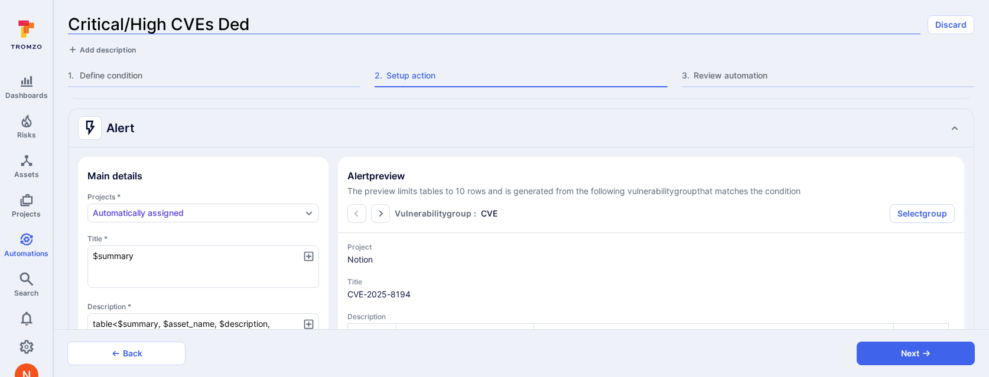
type textarea "x"
type input "Critical/High CVEs Dedu"
type textarea "x"
type input "Critical/High CVEs Dedup"
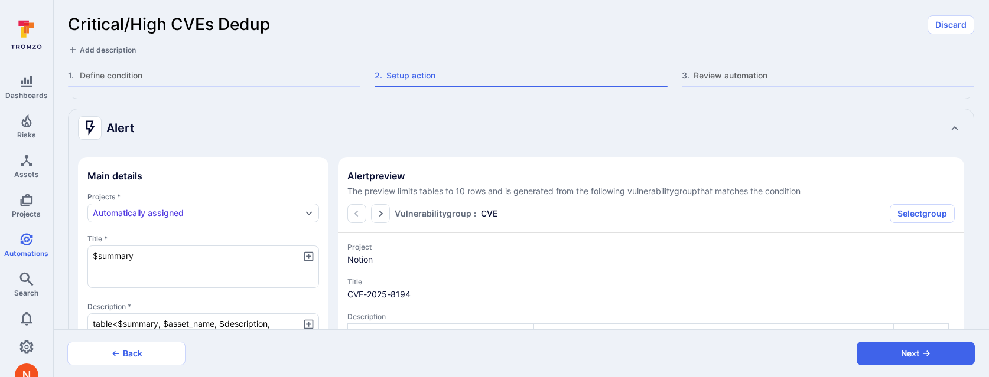
type textarea "x"
type input "Critical/High CVEs Dedupli"
type textarea "x"
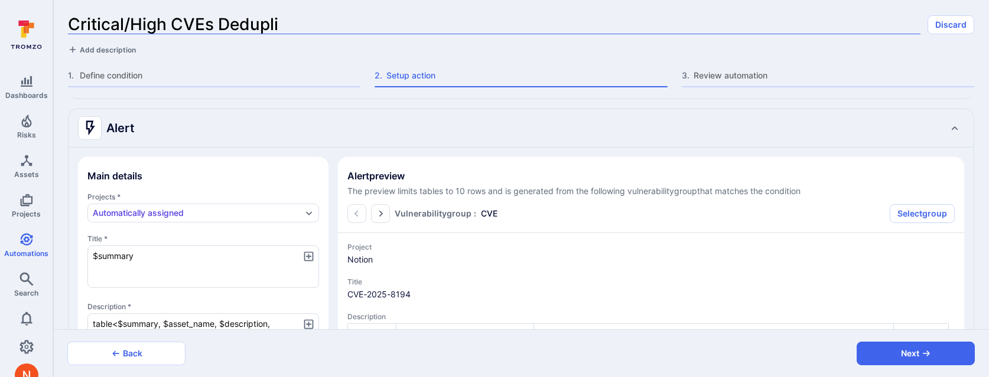
type textarea "x"
type input "Critical/High CVEs Deduplic"
type textarea "x"
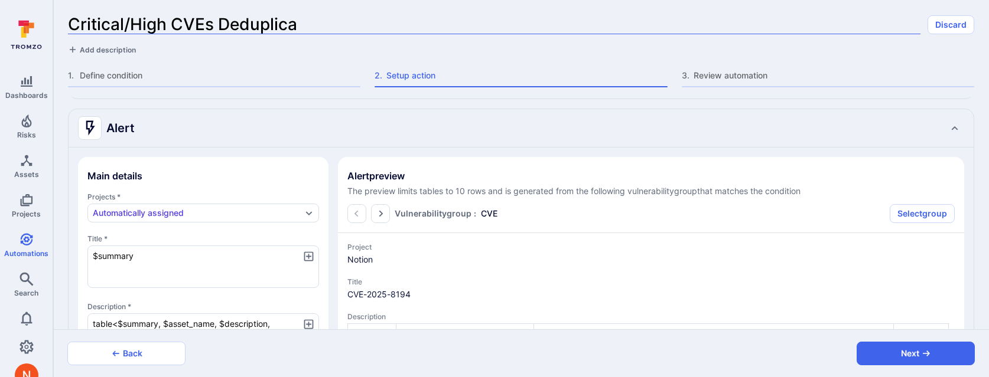
type input "Critical/High CVEs Deduplicat"
type textarea "x"
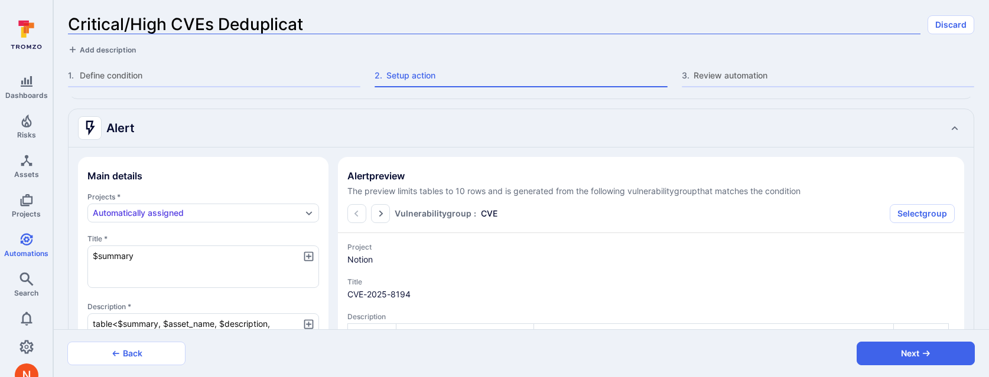
type input "Critical/High CVEs Deduplicati"
type textarea "x"
type input "Critical/High CVEs Deduplication"
type textarea "x"
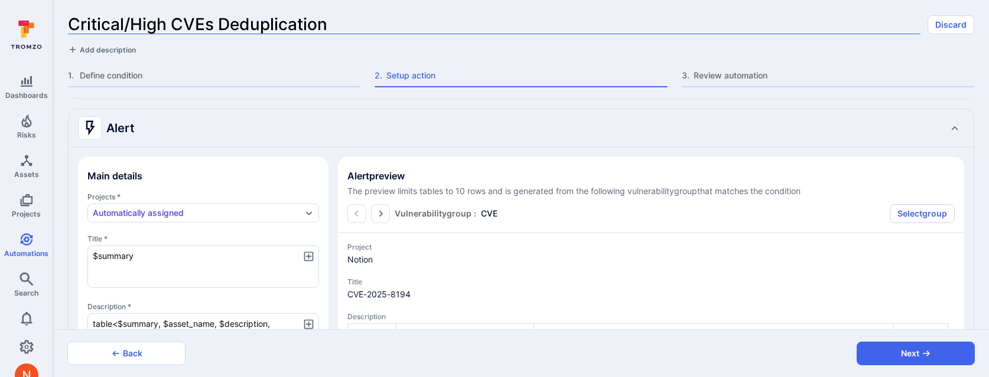
type textarea "x"
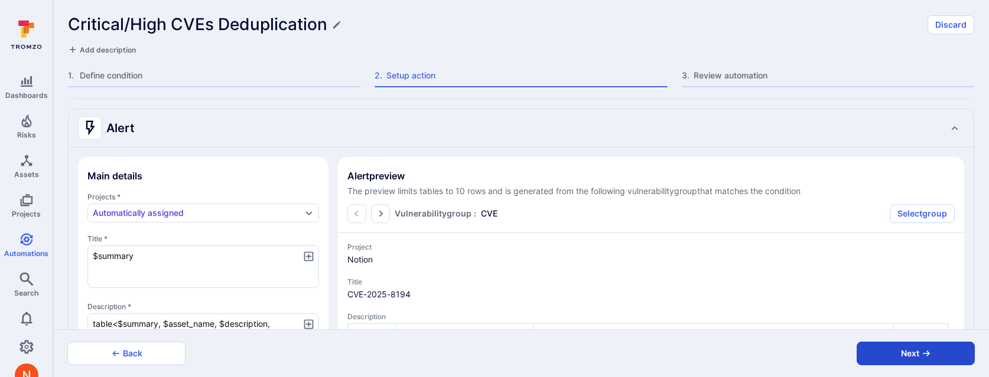
click at [883, 349] on button "Next" at bounding box center [916, 354] width 118 height 24
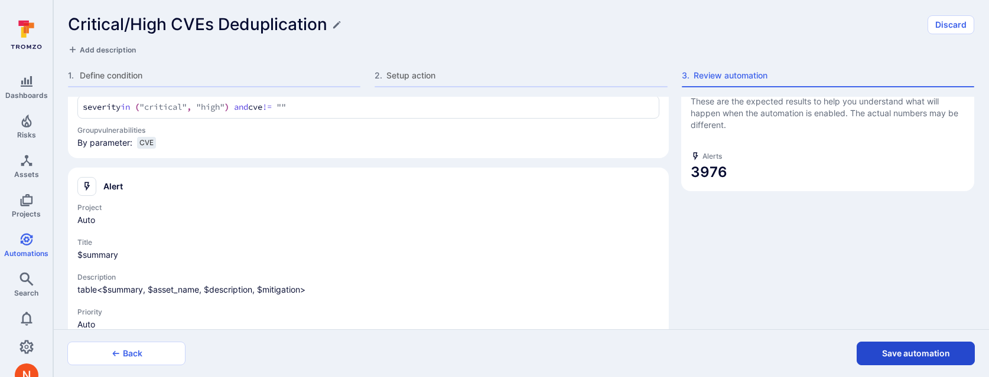
click at [873, 358] on button "Save automation" at bounding box center [916, 354] width 118 height 24
